Goal: Task Accomplishment & Management: Complete application form

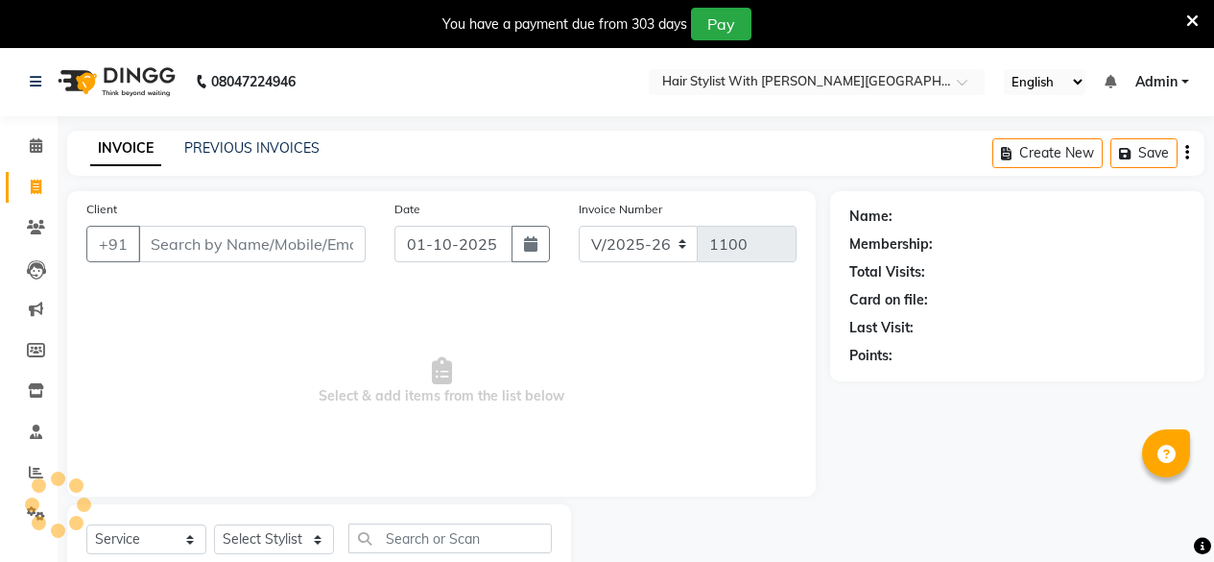
select select "7319"
select select "service"
click at [192, 228] on input "Client" at bounding box center [251, 244] width 227 height 36
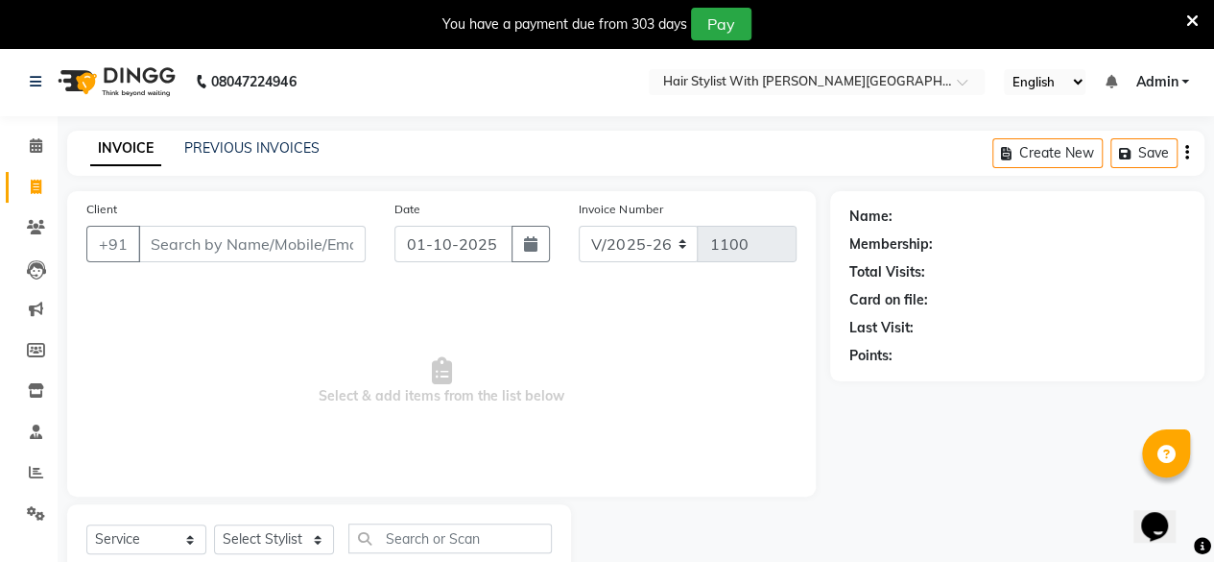
scroll to position [61, 0]
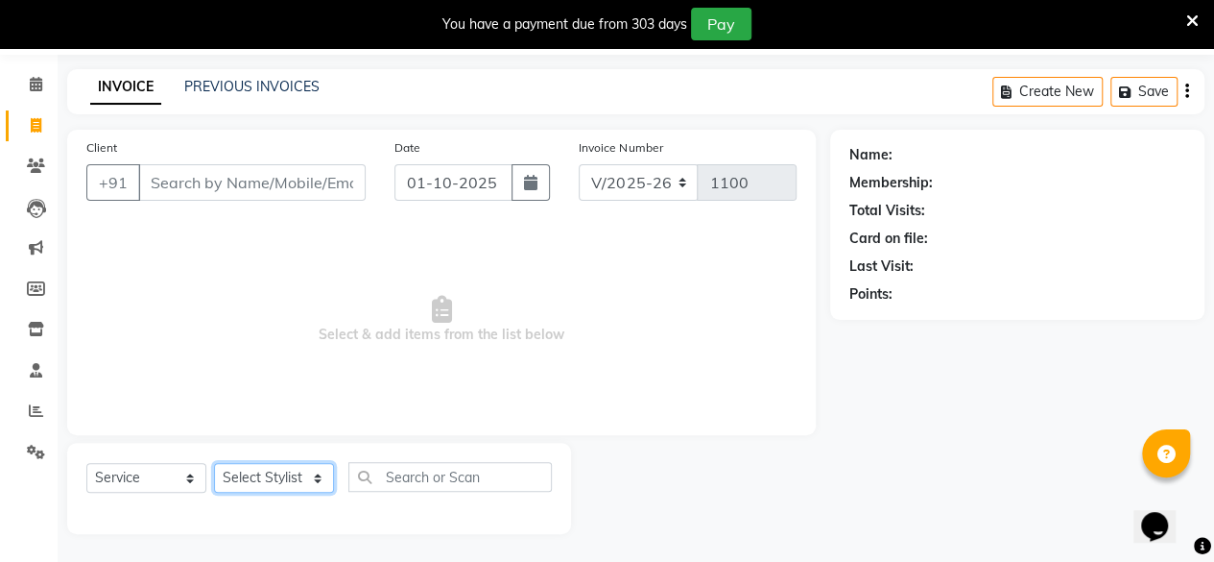
click at [247, 472] on select "Select Stylist [PERSON_NAME] [PERSON_NAME] [PERSON_NAME]" at bounding box center [274, 478] width 120 height 30
select select "77755"
click at [214, 463] on select "Select Stylist [PERSON_NAME] [PERSON_NAME] [PERSON_NAME]" at bounding box center [274, 478] width 120 height 30
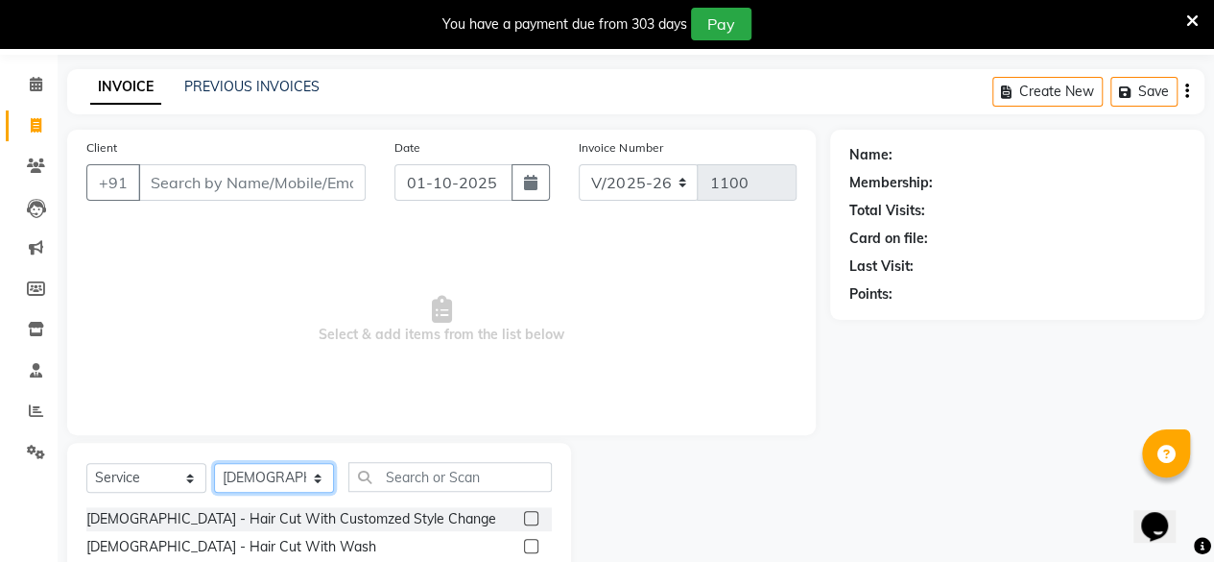
scroll to position [253, 0]
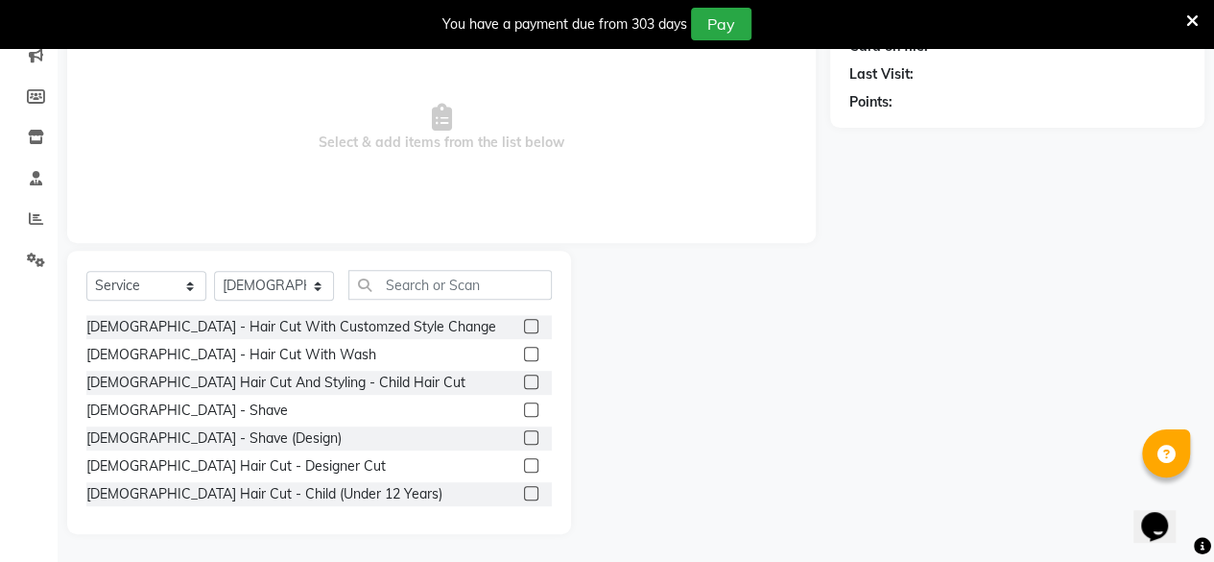
click at [524, 352] on label at bounding box center [531, 354] width 14 height 14
click at [524, 352] on input "checkbox" at bounding box center [530, 354] width 12 height 12
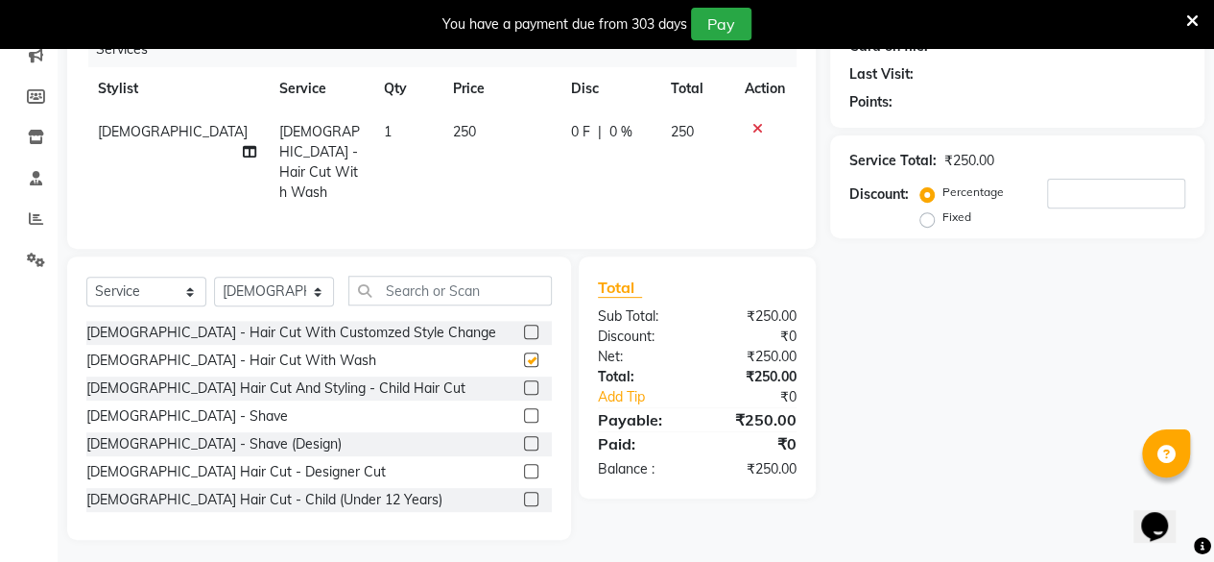
checkbox input "false"
drag, startPoint x: 303, startPoint y: 281, endPoint x: 299, endPoint y: 299, distance: 18.6
click at [303, 281] on select "Select Stylist [PERSON_NAME] [PERSON_NAME] [PERSON_NAME]" at bounding box center [274, 291] width 120 height 30
click at [524, 410] on label at bounding box center [531, 415] width 14 height 14
click at [524, 410] on input "checkbox" at bounding box center [530, 416] width 12 height 12
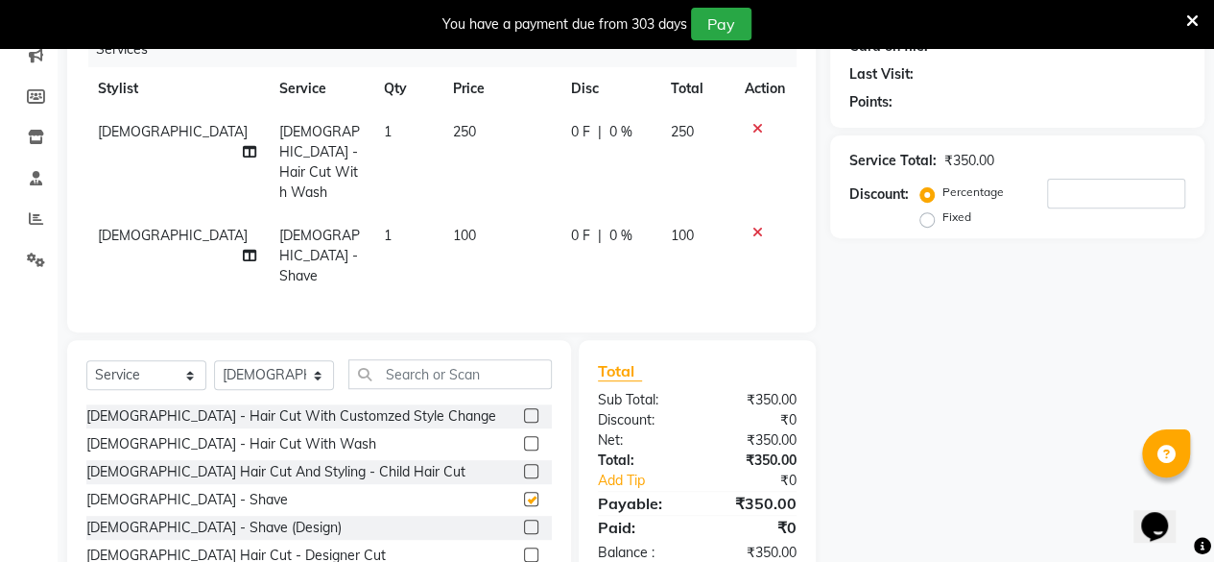
checkbox input "false"
click at [299, 360] on select "Select Stylist [PERSON_NAME] [PERSON_NAME] [PERSON_NAME]" at bounding box center [274, 375] width 120 height 30
select select "90067"
click at [214, 360] on select "Select Stylist [PERSON_NAME] [PERSON_NAME] [PERSON_NAME]" at bounding box center [274, 375] width 120 height 30
click at [442, 359] on input "text" at bounding box center [449, 374] width 203 height 30
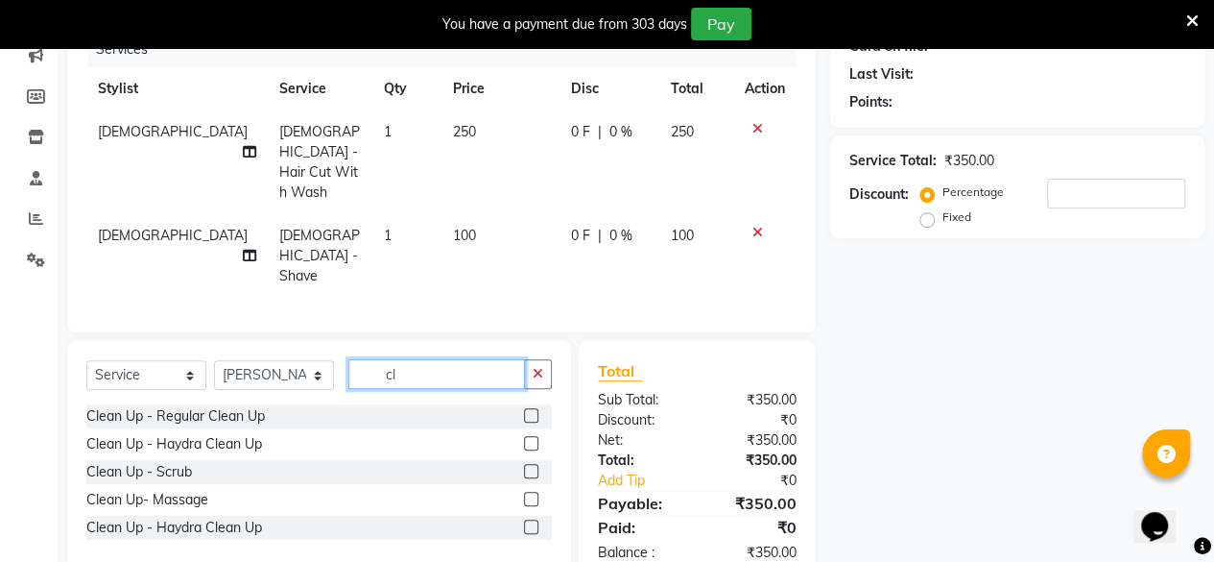
scroll to position [234, 0]
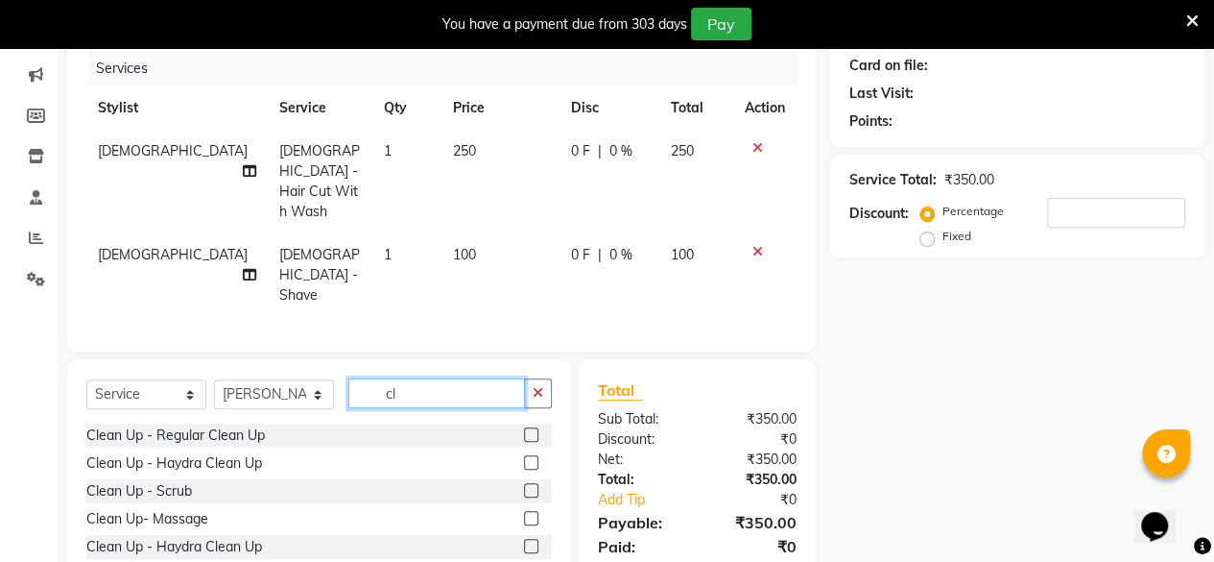
type input "cl"
click at [526, 427] on label at bounding box center [531, 434] width 14 height 14
click at [526, 429] on input "checkbox" at bounding box center [530, 435] width 12 height 12
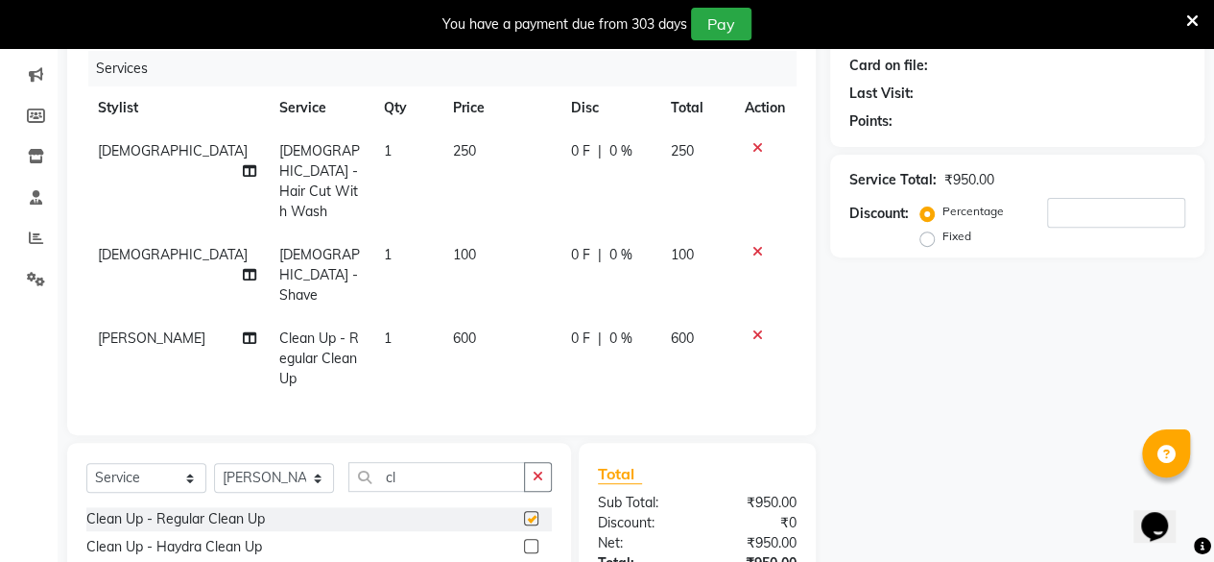
checkbox input "false"
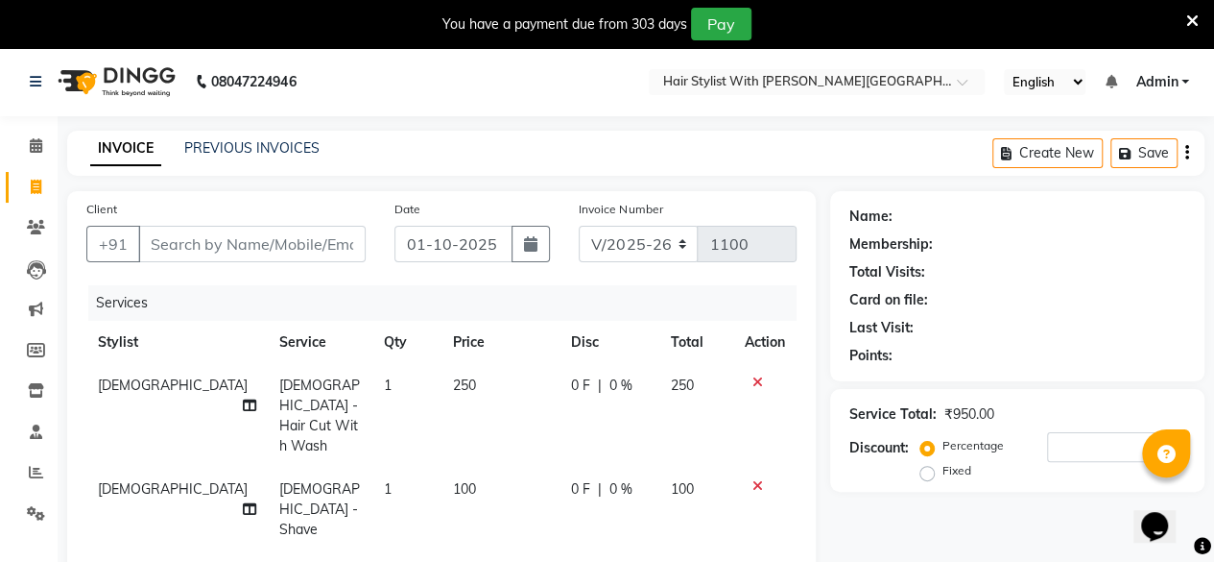
scroll to position [96, 0]
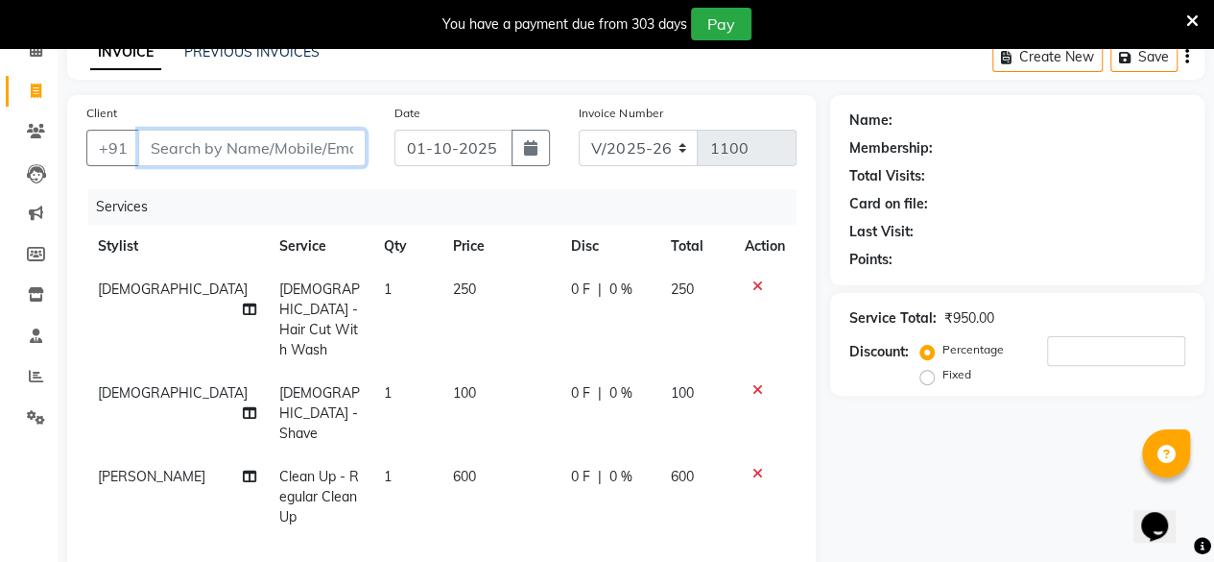
click at [284, 150] on input "Client" at bounding box center [251, 148] width 227 height 36
drag, startPoint x: 232, startPoint y: 160, endPoint x: 238, endPoint y: 139, distance: 21.9
click at [232, 149] on input "Client" at bounding box center [251, 148] width 227 height 36
type input "9"
type input "0"
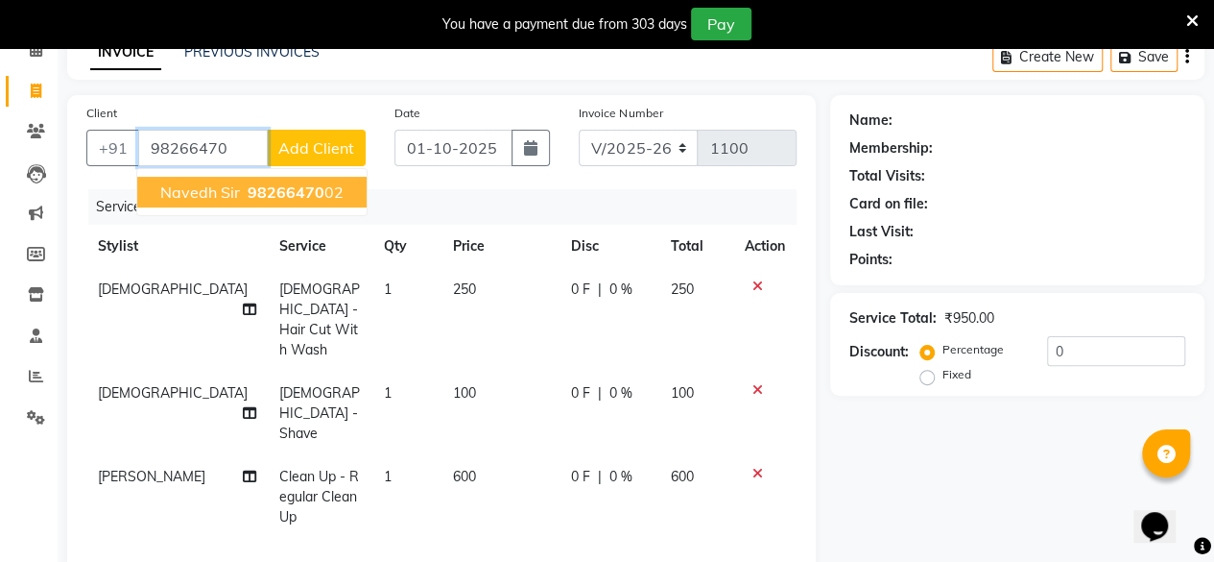
click at [250, 190] on span "98266470" at bounding box center [286, 191] width 77 height 19
type input "9826647002"
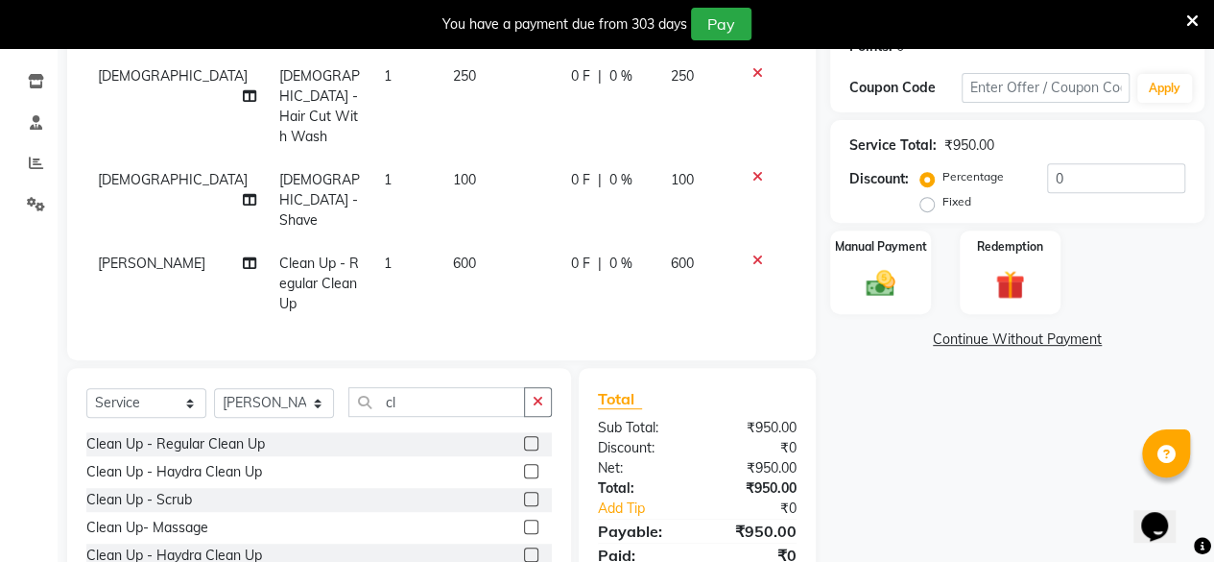
scroll to position [319, 0]
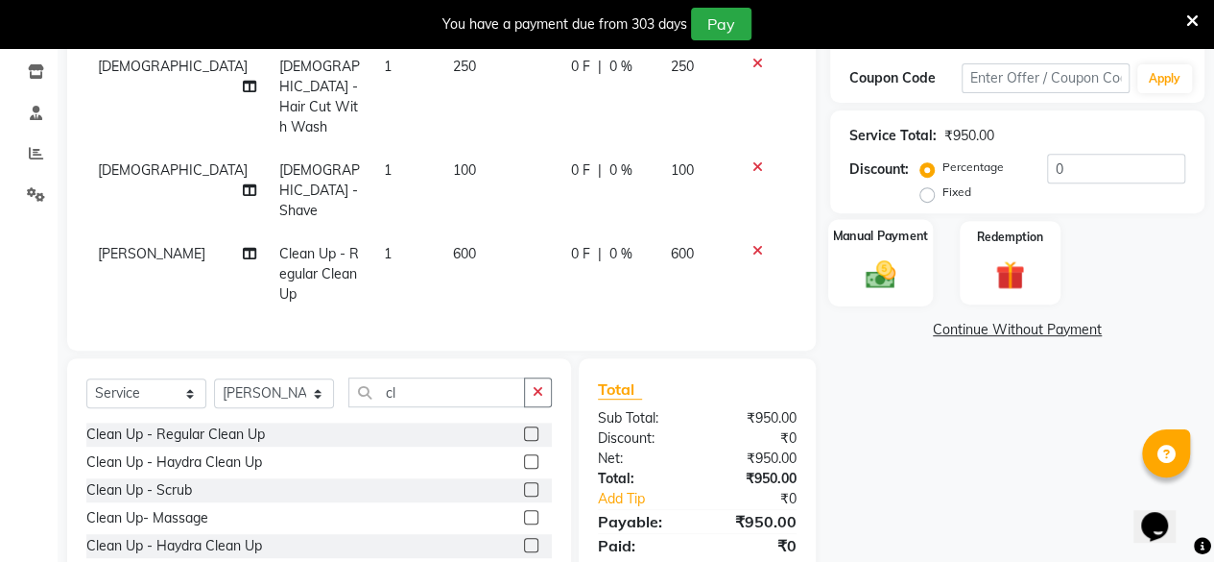
click at [866, 278] on img at bounding box center [880, 273] width 49 height 35
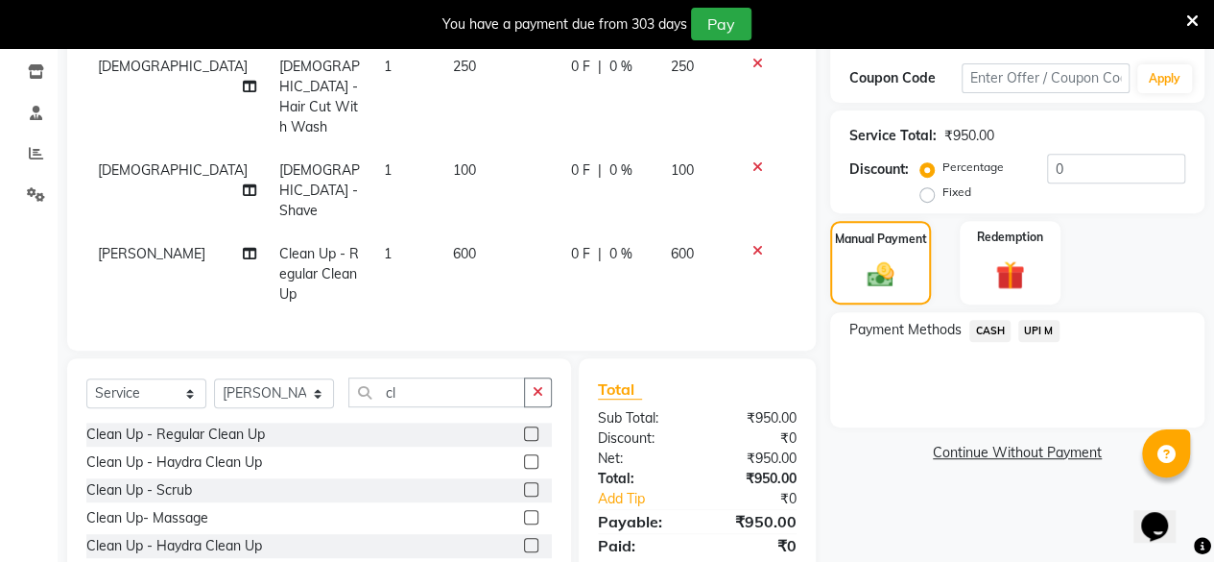
click at [1035, 339] on span "UPI M" at bounding box center [1038, 331] width 41 height 22
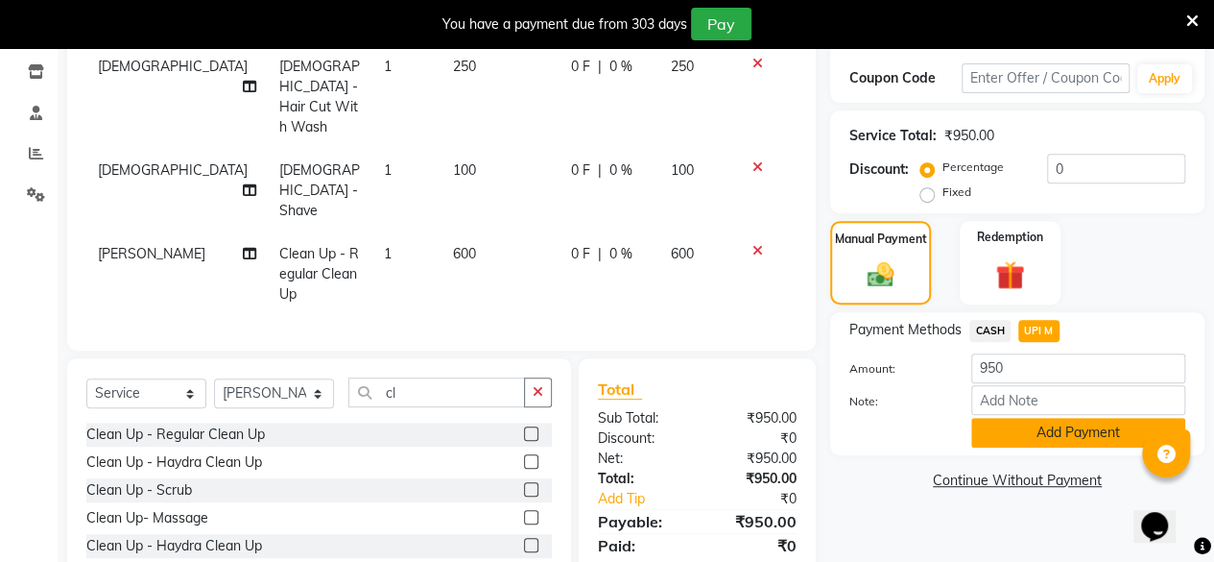
click at [1009, 424] on button "Add Payment" at bounding box center [1078, 433] width 214 height 30
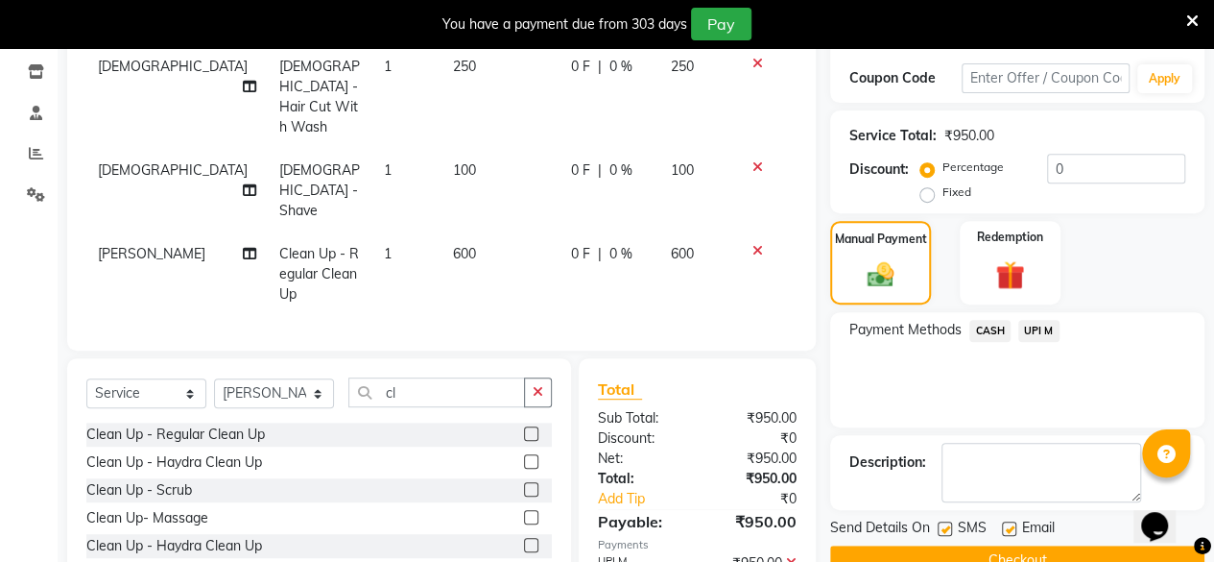
scroll to position [359, 0]
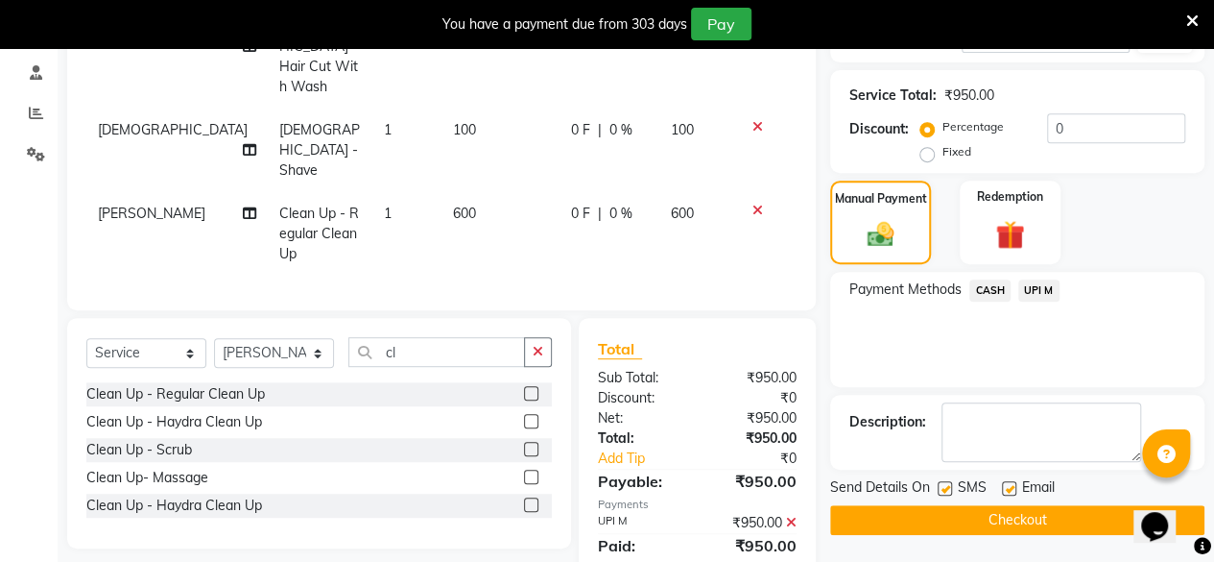
click at [1014, 514] on button "Checkout" at bounding box center [1017, 520] width 374 height 30
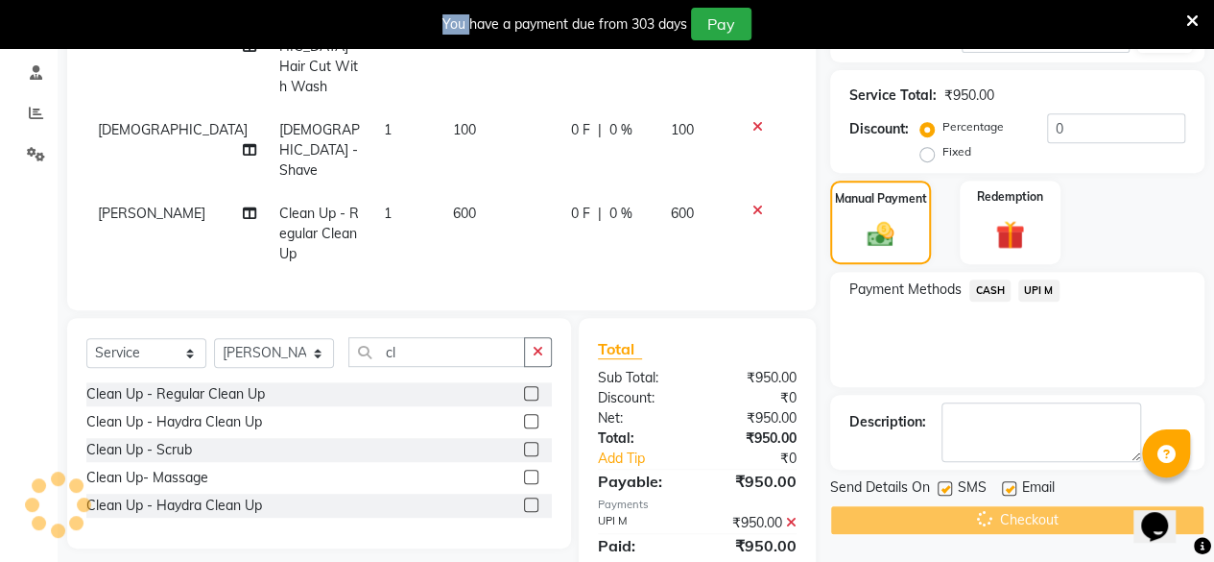
click at [1014, 514] on div "Checkout" at bounding box center [1017, 520] width 374 height 30
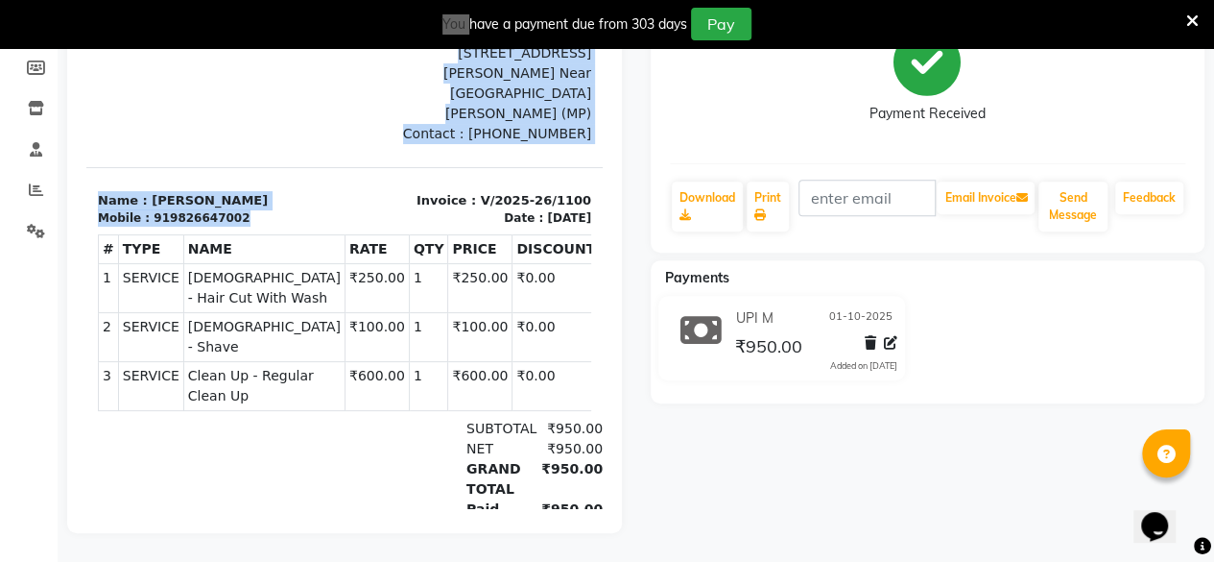
drag, startPoint x: 161, startPoint y: 38, endPoint x: 100, endPoint y: 103, distance: 88.9
click at [116, 61] on div "TAX INVOICE Hair stylist with [PERSON_NAME] [STREET_ADDRESS][PERSON_NAME][DEMOG…" at bounding box center [344, 267] width 516 height 636
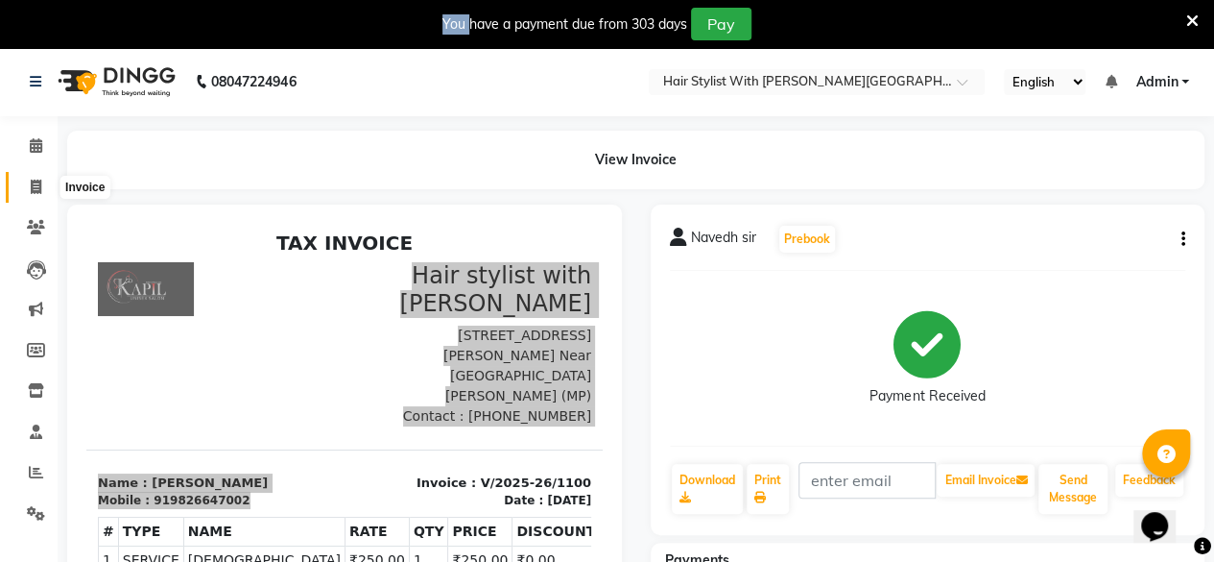
drag, startPoint x: 33, startPoint y: 186, endPoint x: 400, endPoint y: 117, distance: 374.1
click at [33, 186] on icon at bounding box center [36, 186] width 11 height 14
select select "service"
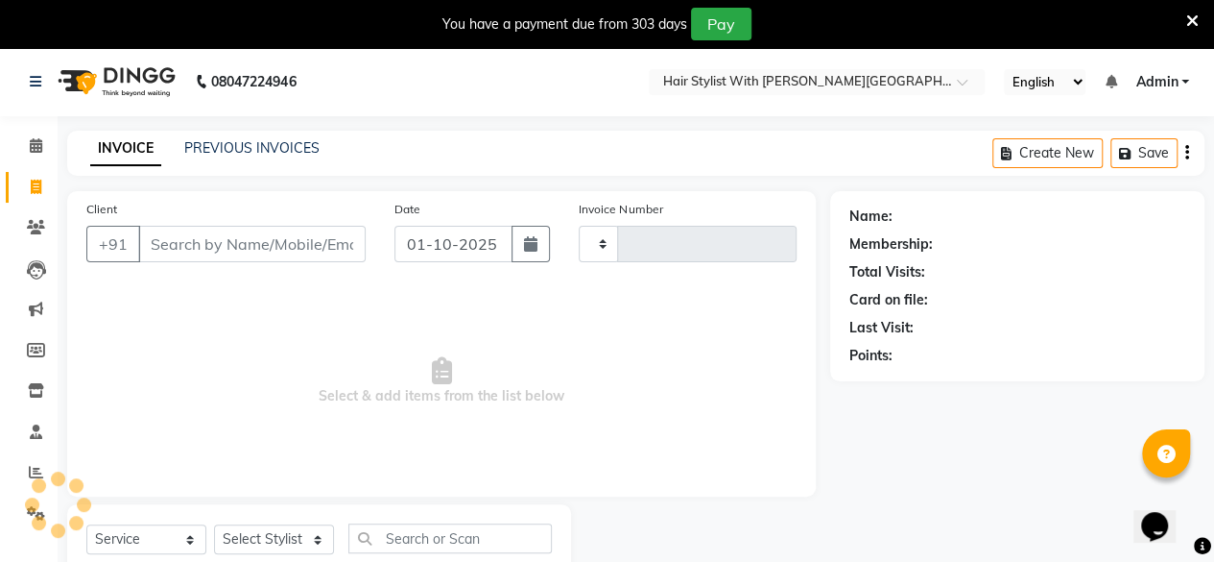
scroll to position [61, 0]
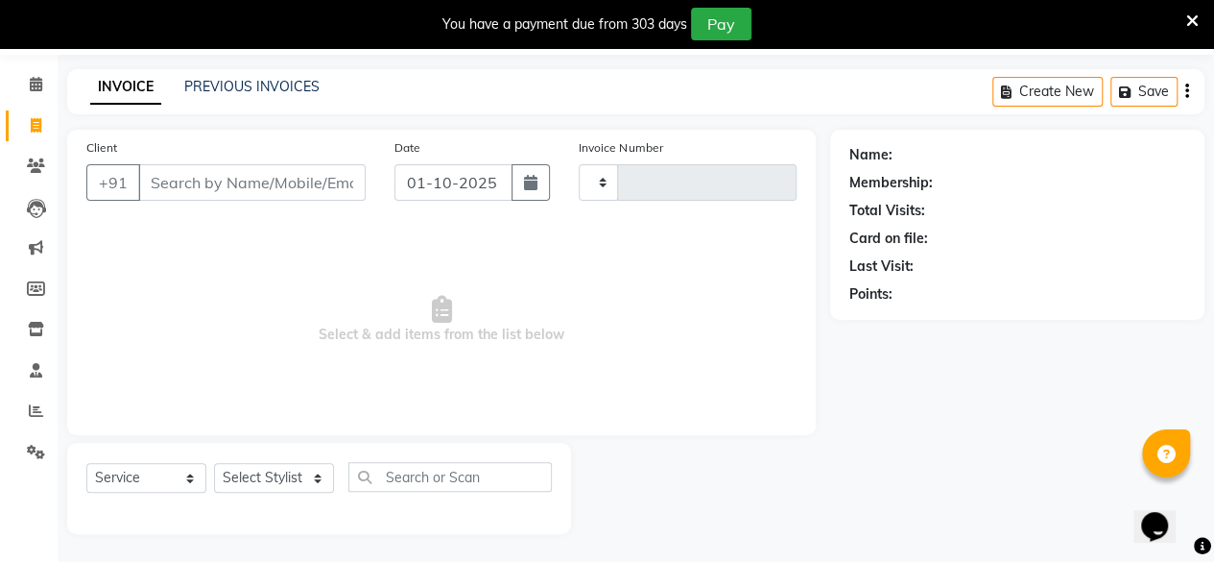
click at [333, 191] on input "Client" at bounding box center [251, 182] width 227 height 36
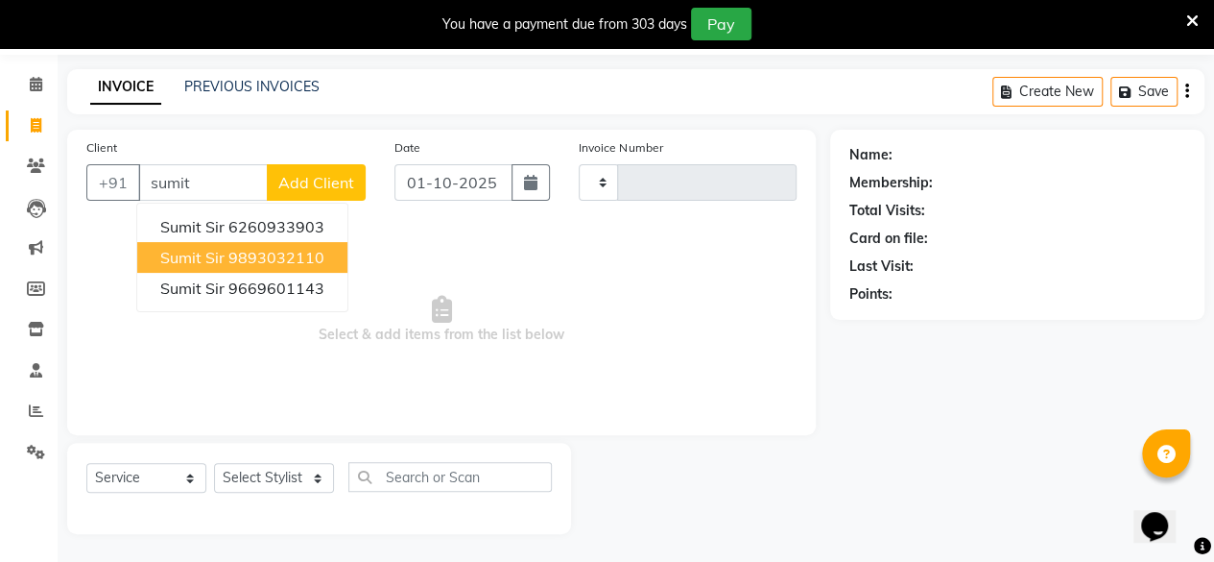
click at [326, 257] on button "Sumit sir 9893032110" at bounding box center [242, 257] width 210 height 31
type input "9893032110"
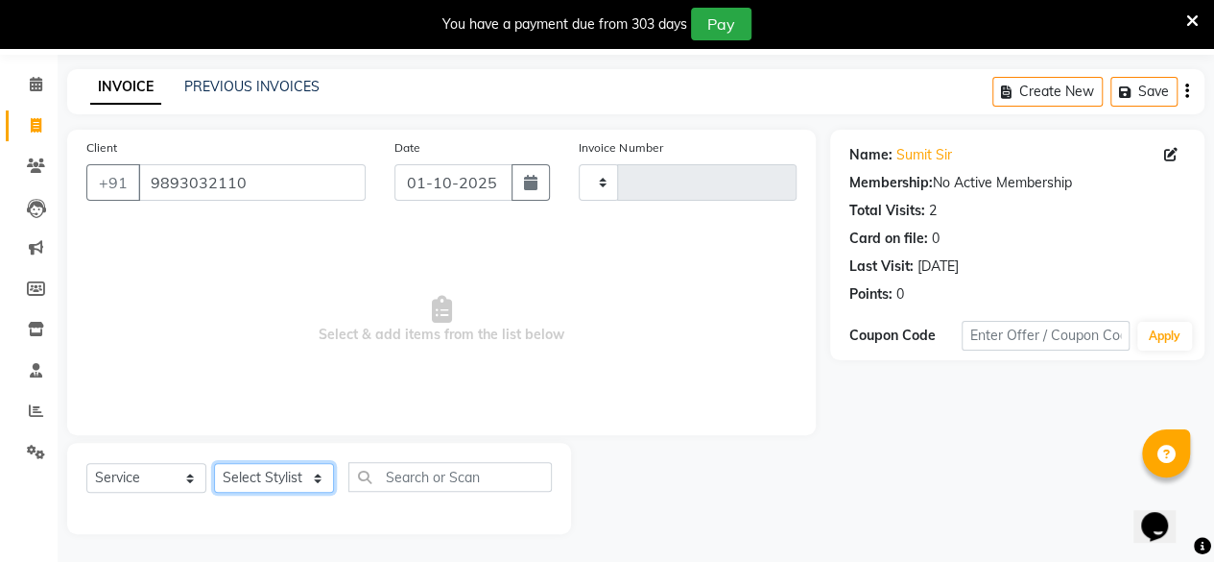
click at [280, 476] on select "Select Stylist [PERSON_NAME] [PERSON_NAME] [PERSON_NAME]" at bounding box center [274, 478] width 120 height 30
select select "62820"
click at [214, 463] on select "Select Stylist [PERSON_NAME] [PERSON_NAME] [PERSON_NAME]" at bounding box center [274, 478] width 120 height 30
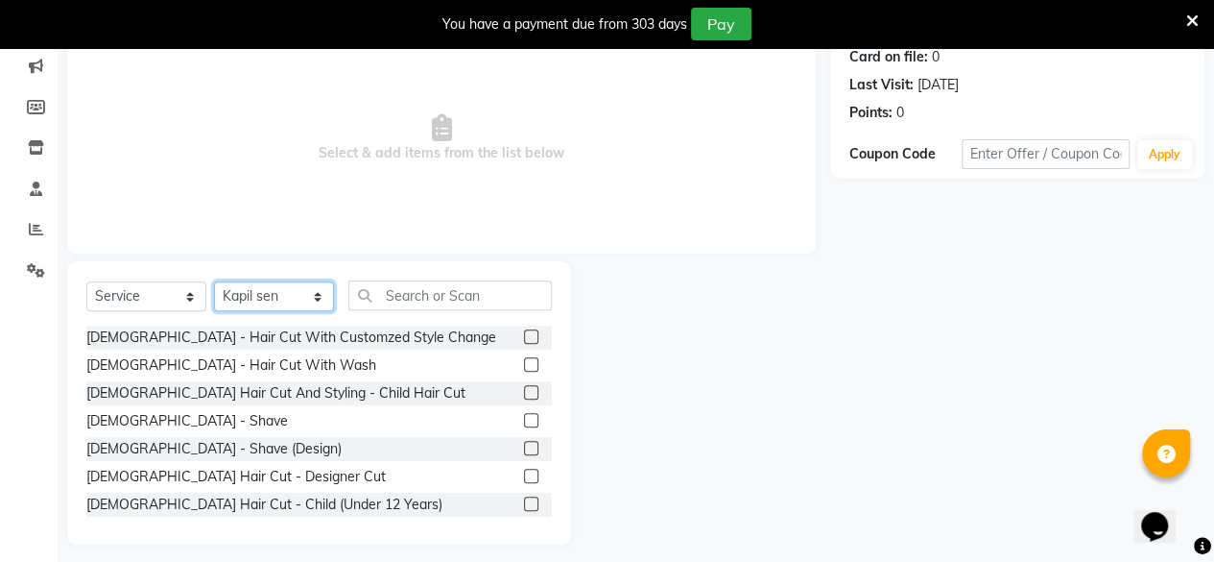
scroll to position [253, 0]
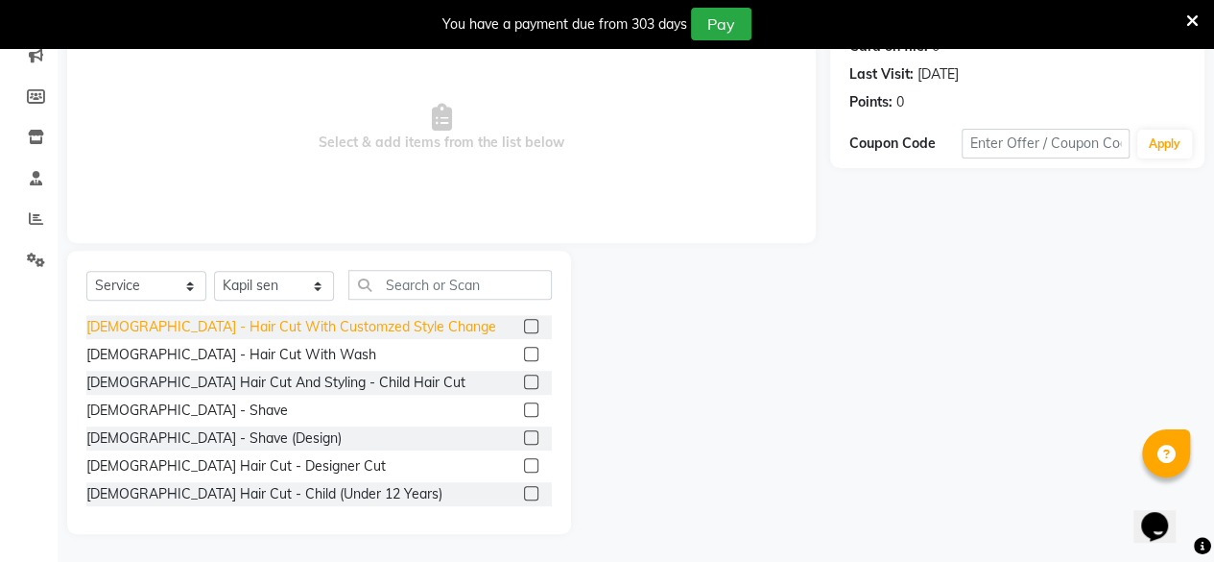
click at [259, 327] on div "[DEMOGRAPHIC_DATA] - Hair Cut With Customzed Style Change" at bounding box center [291, 327] width 410 height 20
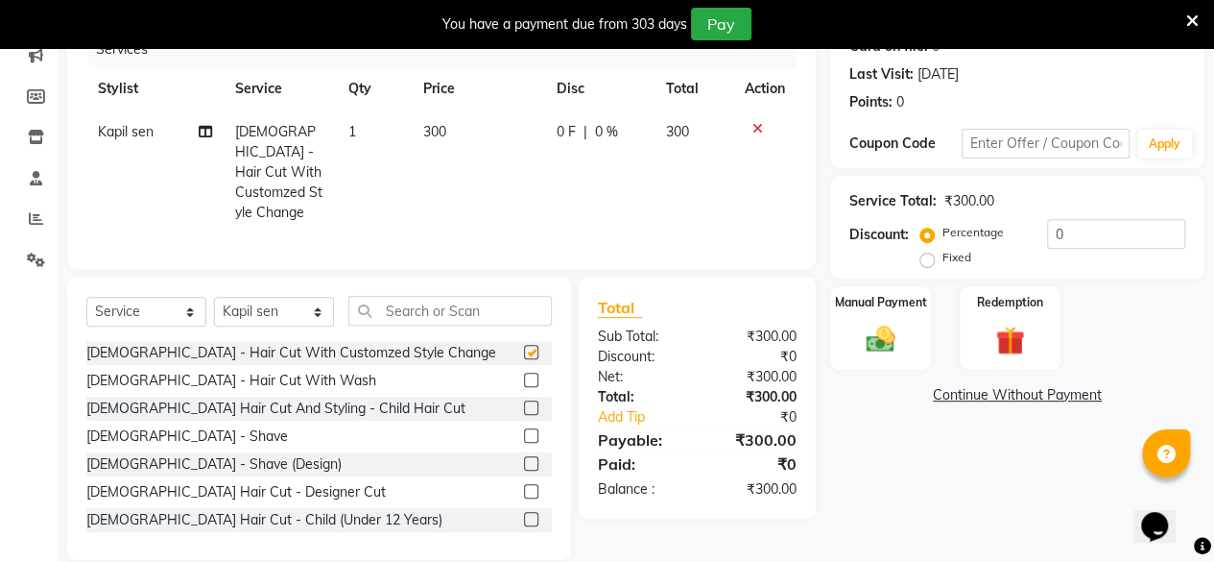
checkbox input "false"
click at [917, 324] on div "Manual Payment" at bounding box center [880, 327] width 105 height 87
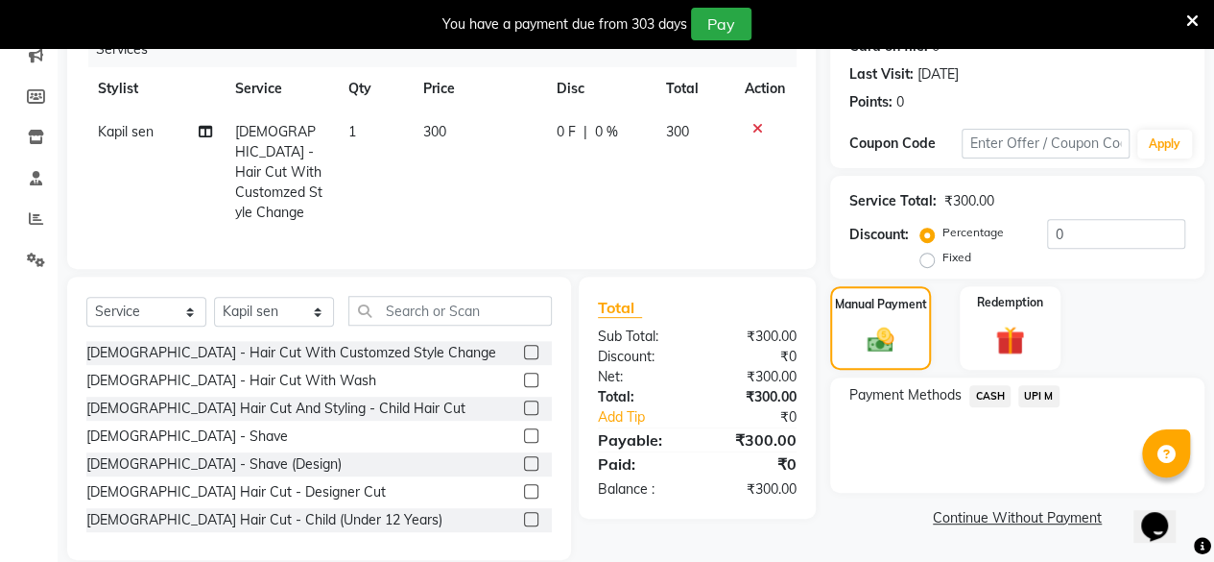
click at [988, 396] on span "CASH" at bounding box center [989, 396] width 41 height 22
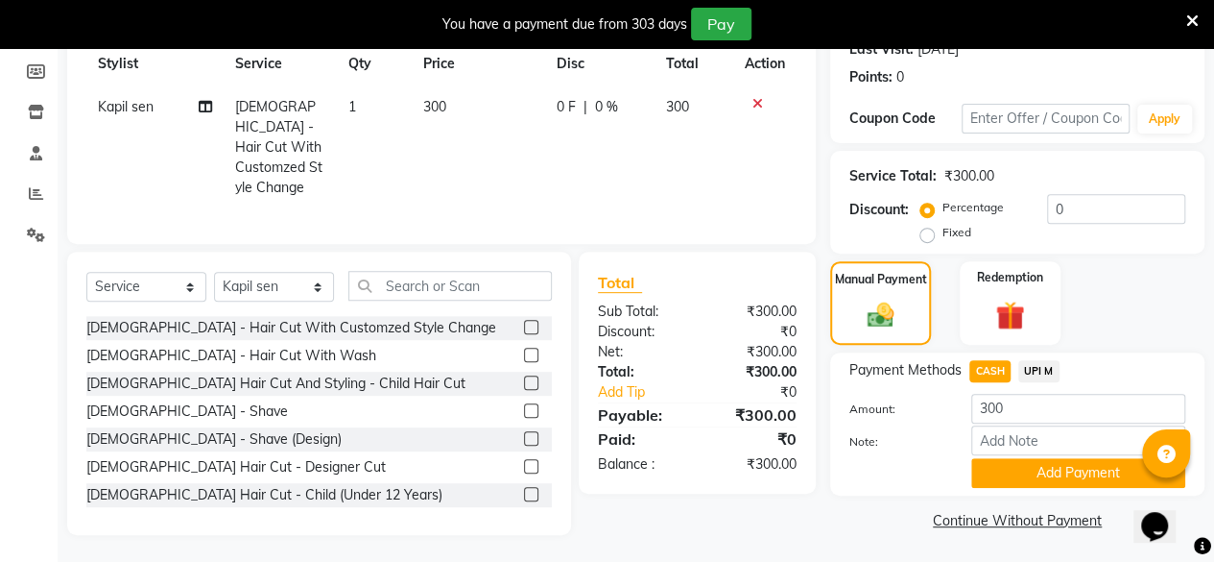
scroll to position [278, 0]
click at [1058, 478] on button "Add Payment" at bounding box center [1078, 473] width 214 height 30
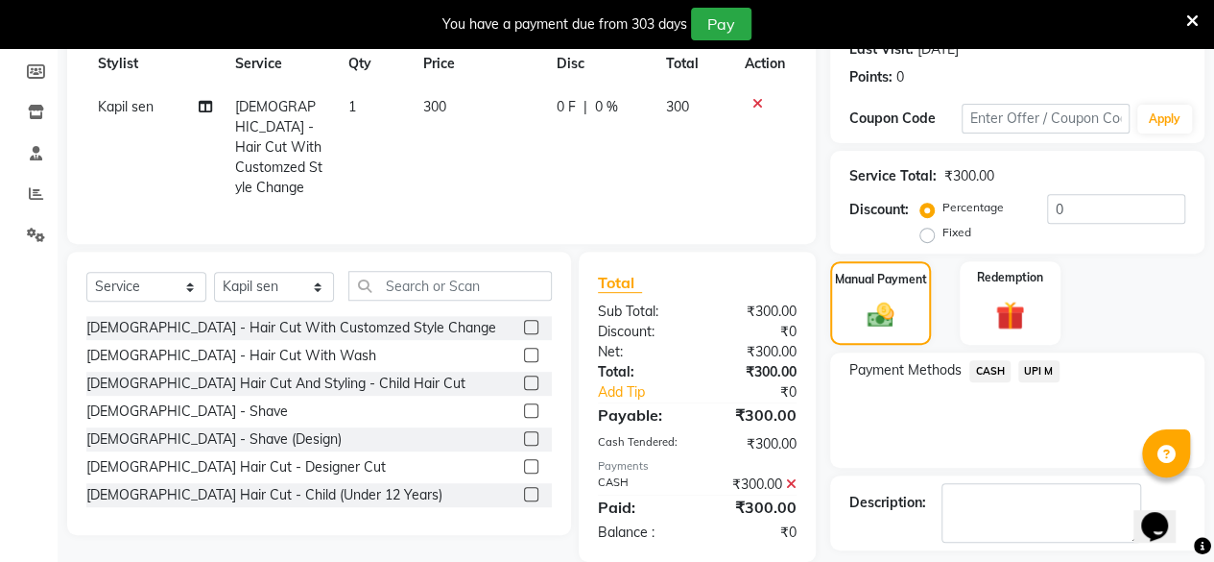
scroll to position [359, 0]
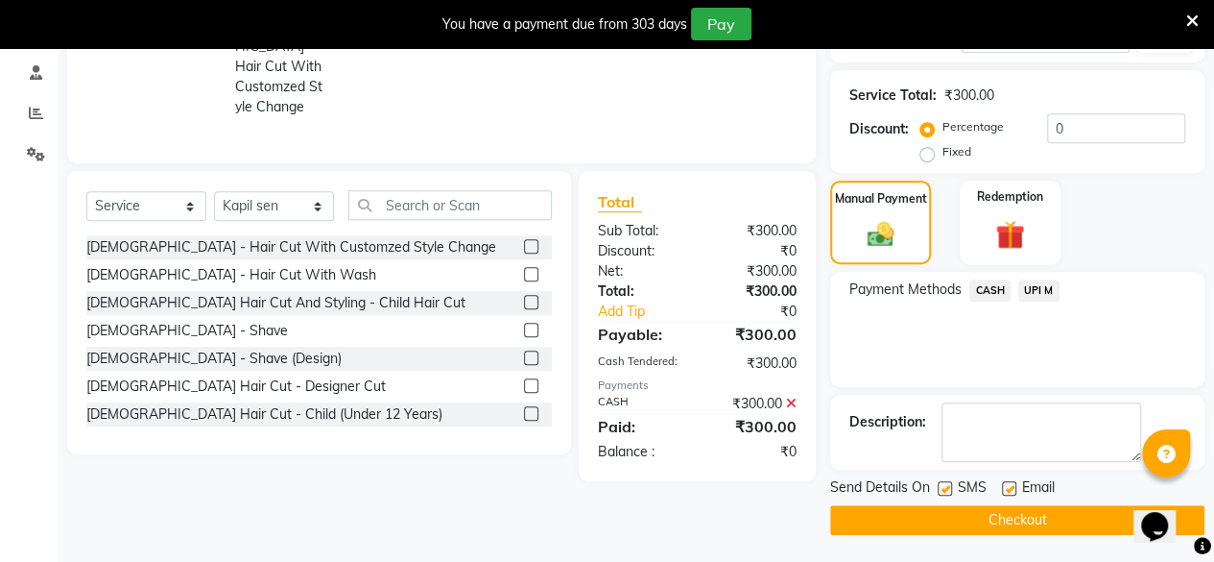
click at [1016, 516] on button "Checkout" at bounding box center [1017, 520] width 374 height 30
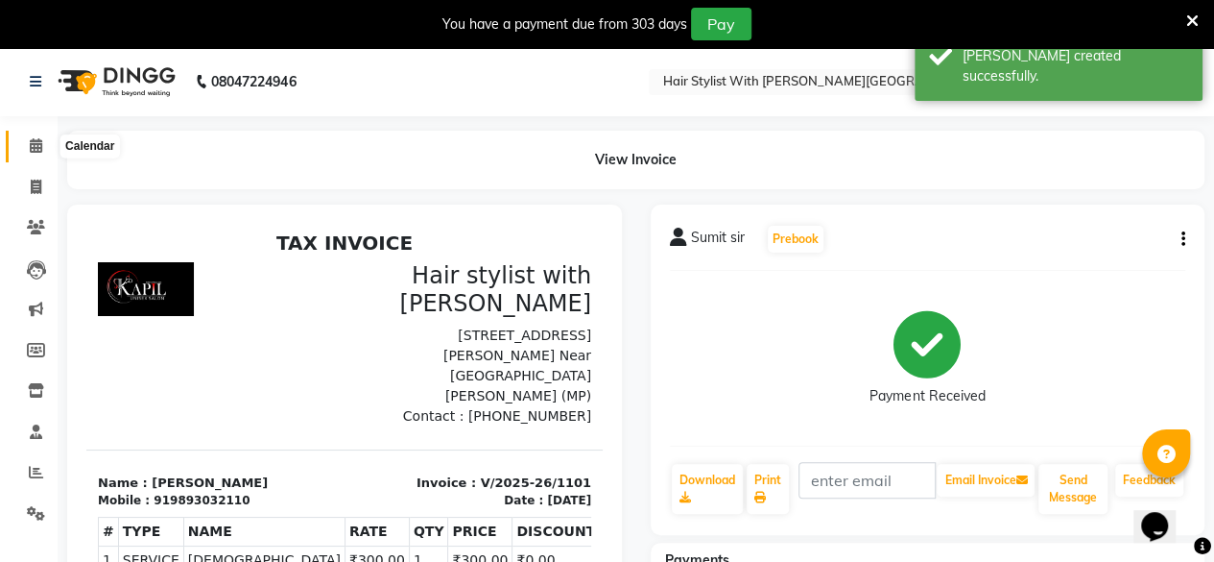
click at [33, 153] on icon at bounding box center [36, 145] width 12 height 14
